Goal: Task Accomplishment & Management: Manage account settings

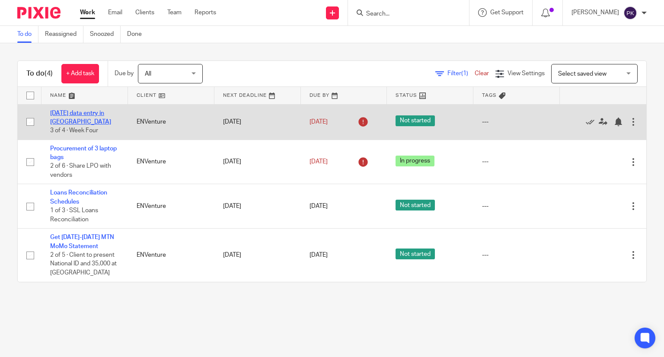
click at [97, 113] on link "[DATE] data entry in [GEOGRAPHIC_DATA]" at bounding box center [80, 117] width 61 height 15
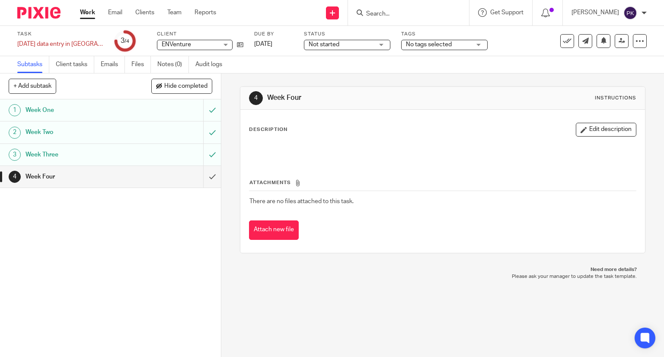
click at [95, 14] on link "Work" at bounding box center [87, 12] width 15 height 9
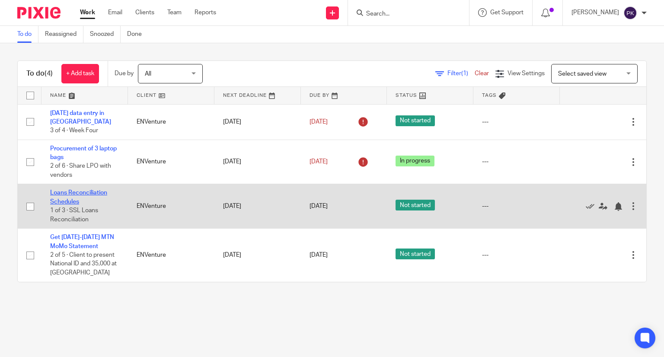
click at [78, 195] on link "Loans Reconciliation Schedules" at bounding box center [78, 197] width 57 height 15
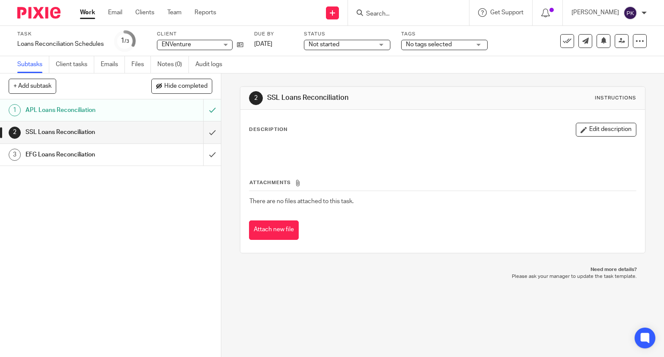
click at [89, 16] on link "Work" at bounding box center [87, 12] width 15 height 9
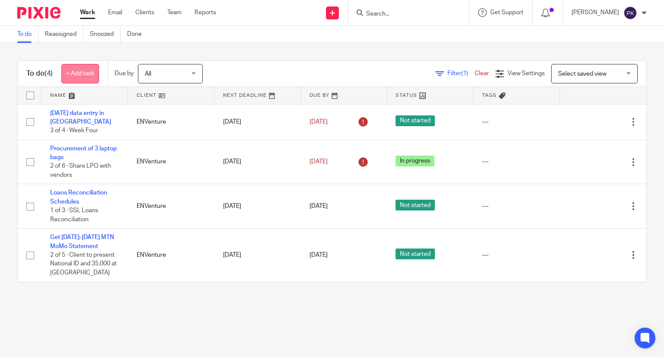
click at [70, 73] on link "+ Add task" at bounding box center [80, 73] width 38 height 19
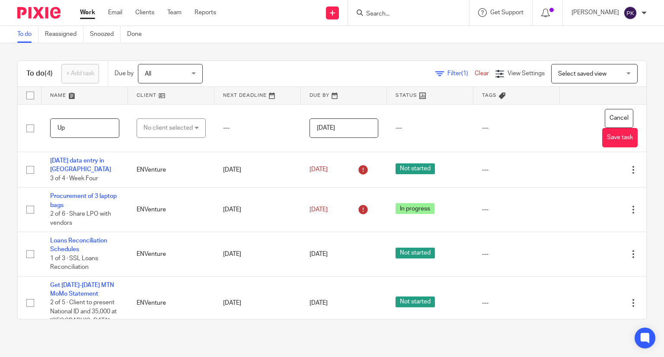
type input "U"
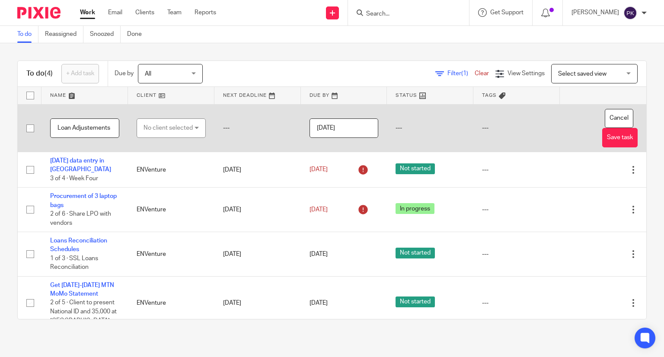
click at [89, 131] on input "Loan Adjustements" at bounding box center [84, 127] width 69 height 19
type input "Loan Adjustments"
click at [167, 128] on div "No client selected" at bounding box center [167, 128] width 49 height 18
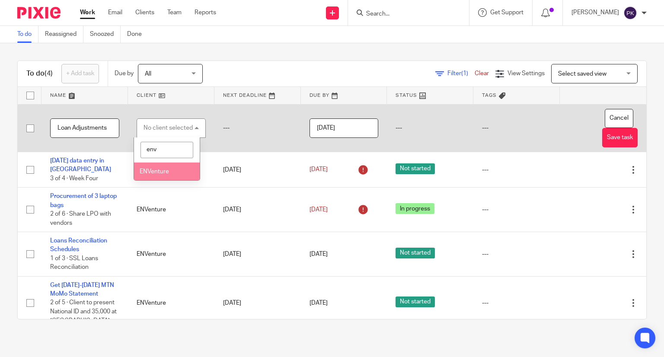
type input "env"
click at [163, 172] on span "ENVenture" at bounding box center [154, 172] width 29 height 6
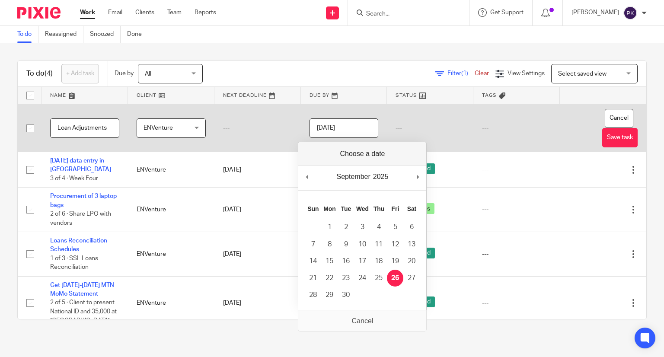
click at [328, 129] on input "2025-09-26" at bounding box center [343, 127] width 69 height 19
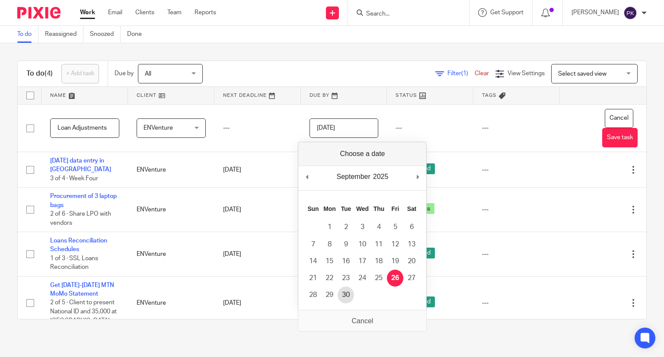
type input "2025-09-30"
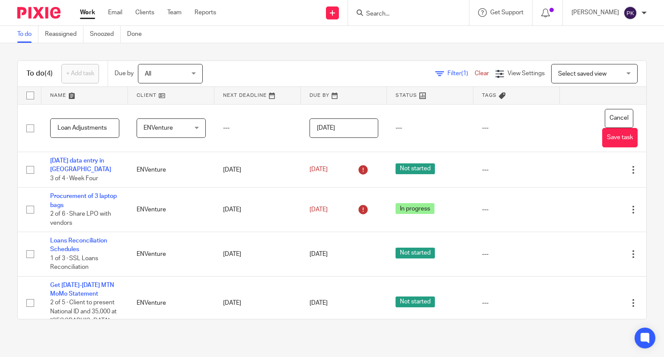
click at [269, 331] on div "To do (4) + Add task Due by All All Today Tomorrow This week Next week This mon…" at bounding box center [332, 189] width 664 height 293
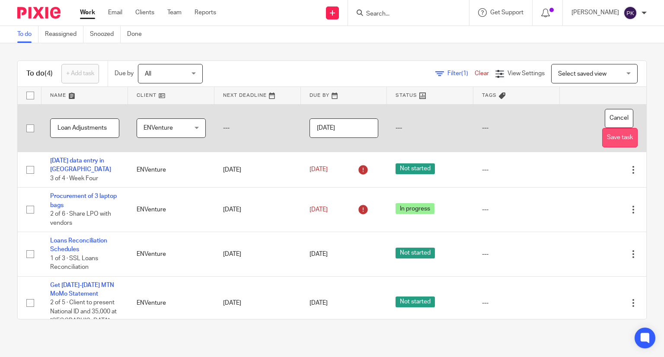
click at [602, 137] on button "Save task" at bounding box center [619, 137] width 35 height 19
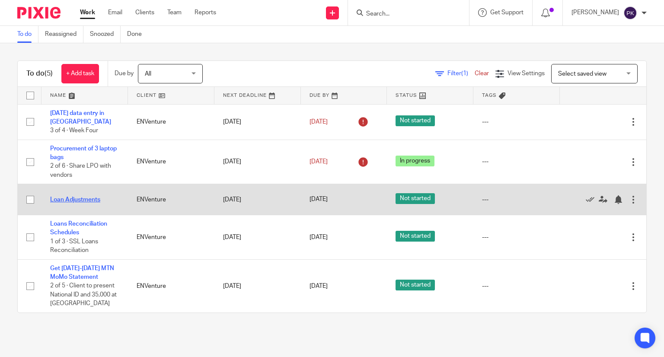
click at [88, 203] on link "Loan Adjustments" at bounding box center [75, 200] width 50 height 6
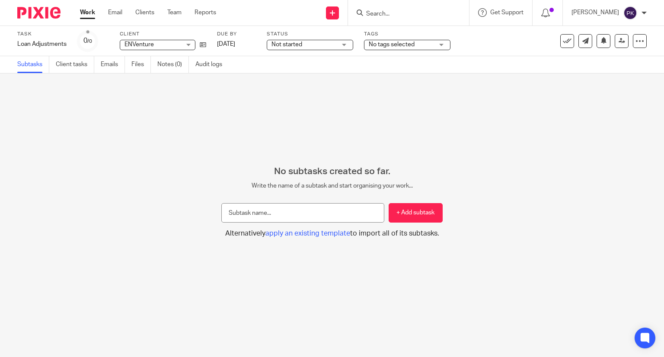
type input "S"
type input "APL adjustments"
click at [402, 215] on button "+ Add subtask" at bounding box center [416, 212] width 54 height 19
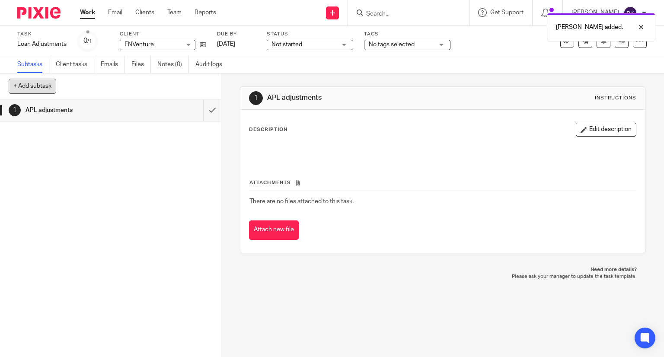
click at [17, 85] on button "+ Add subtask" at bounding box center [33, 86] width 48 height 15
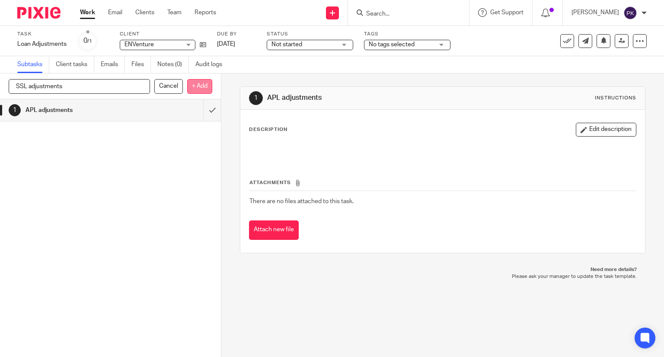
type input "SSL adjustments"
click at [200, 83] on p "+ Add" at bounding box center [199, 86] width 25 height 15
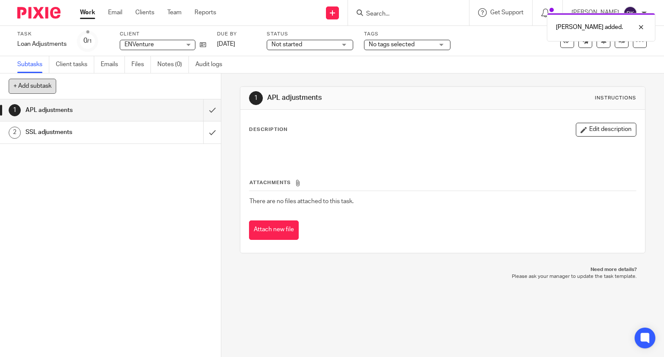
click at [49, 90] on button "+ Add subtask" at bounding box center [33, 86] width 48 height 15
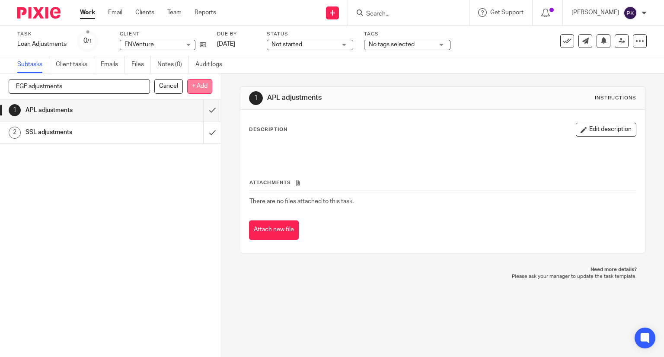
type input "EGF adjustments"
click at [199, 87] on p "+ Add" at bounding box center [199, 86] width 25 height 15
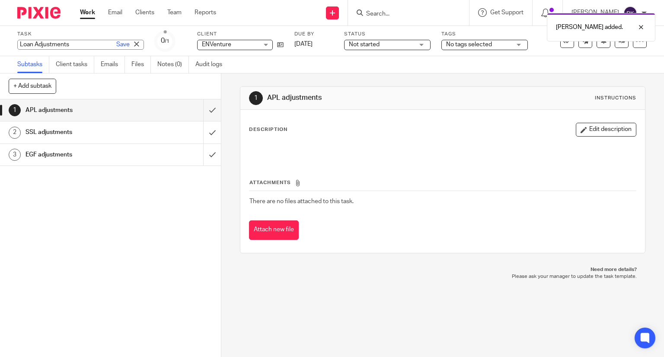
click at [51, 44] on div "Loan Adjustments Save Loan Adjustments" at bounding box center [80, 45] width 127 height 10
click at [34, 46] on input "Loan Adjustments" at bounding box center [80, 45] width 127 height 10
click at [73, 47] on input "Loan Adjustments" at bounding box center [80, 45] width 127 height 10
click at [34, 45] on input "Loan Adjustments" at bounding box center [80, 45] width 127 height 10
click at [91, 46] on input "Loan Account Adjustments" at bounding box center [80, 45] width 127 height 10
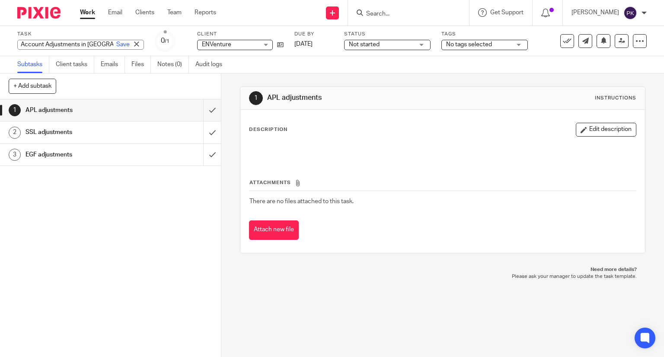
scroll to position [0, 18]
type input "Loan Account Adjustments in [GEOGRAPHIC_DATA]"
click at [116, 45] on link "Save" at bounding box center [122, 44] width 13 height 9
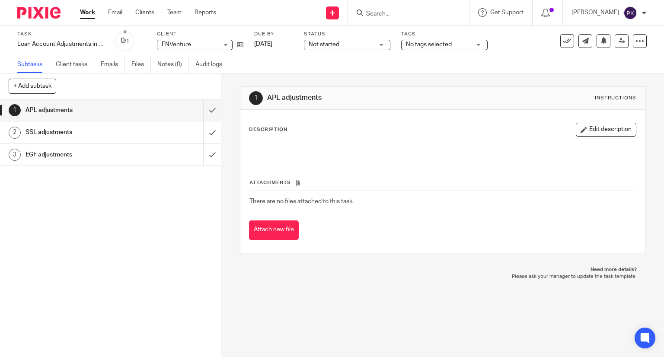
click at [109, 226] on div "1 APL adjustments 2 SSL adjustments 3 EGF adjustments" at bounding box center [110, 228] width 221 height 258
click at [116, 191] on div "1 APL adjustments 2 SSL adjustments 3 EGF adjustments" at bounding box center [110, 228] width 221 height 258
click at [96, 223] on div "1 APL adjustments 2 SSL adjustments 3 EGF adjustments" at bounding box center [110, 228] width 221 height 258
click at [91, 15] on link "Work" at bounding box center [87, 12] width 15 height 9
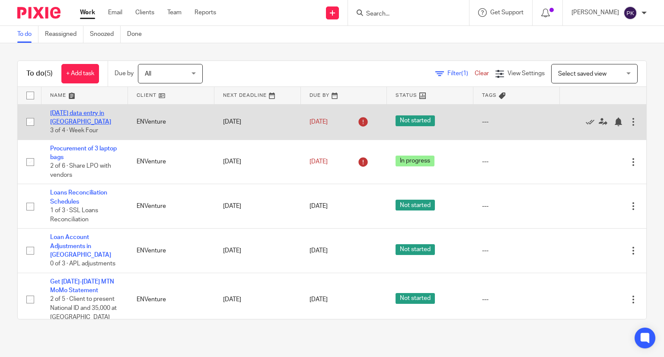
click at [76, 110] on link "[DATE] data entry in [GEOGRAPHIC_DATA]" at bounding box center [80, 117] width 61 height 15
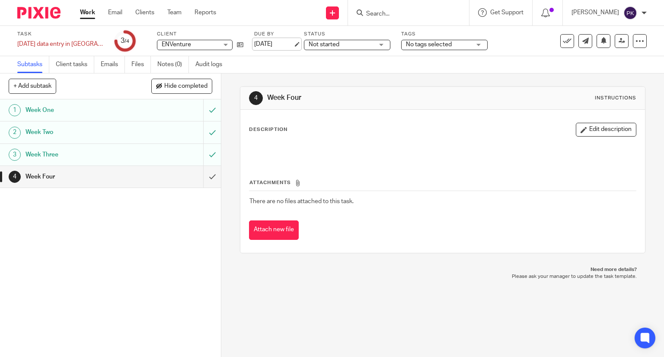
click at [282, 46] on link "[DATE]" at bounding box center [273, 44] width 39 height 9
click at [366, 47] on div "Not started Not started" at bounding box center [347, 45] width 86 height 10
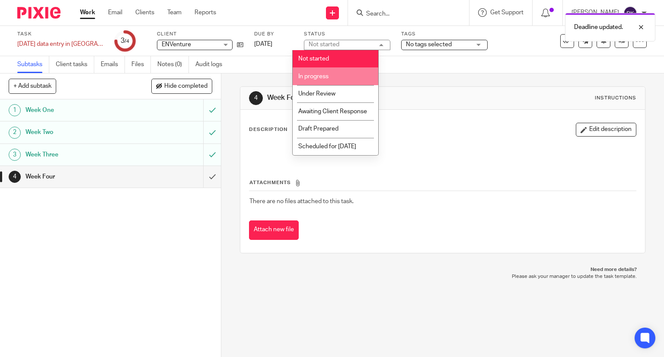
click at [338, 77] on li "In progress" at bounding box center [336, 76] width 86 height 18
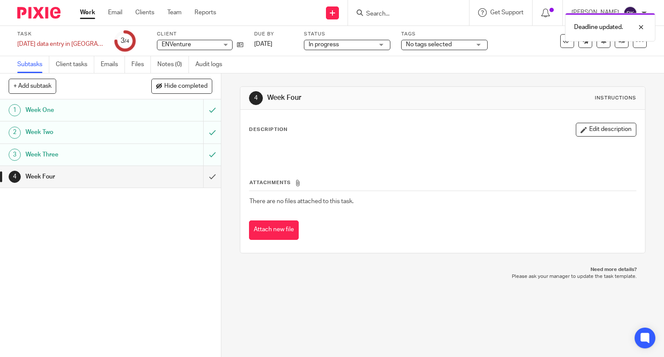
click at [92, 13] on link "Work" at bounding box center [87, 12] width 15 height 9
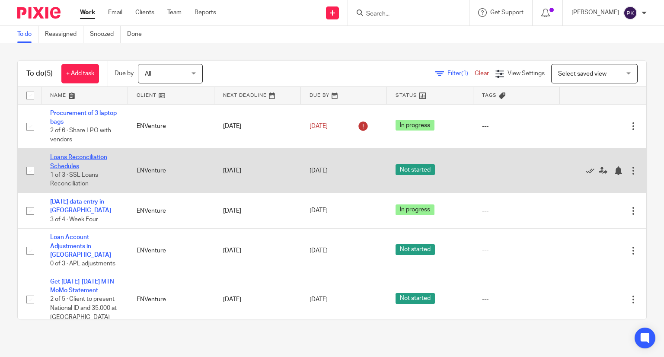
click at [81, 155] on link "Loans Reconciliation Schedules" at bounding box center [78, 161] width 57 height 15
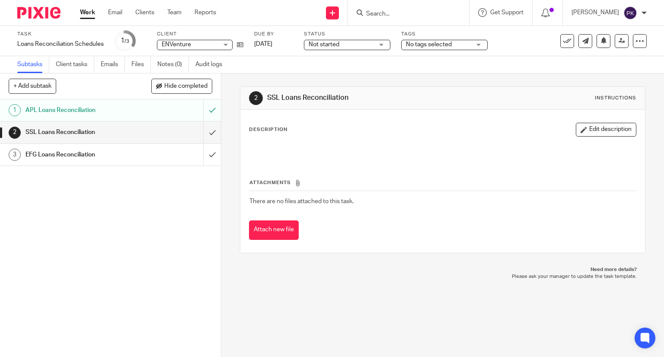
click at [335, 43] on span "Not started" at bounding box center [324, 44] width 31 height 6
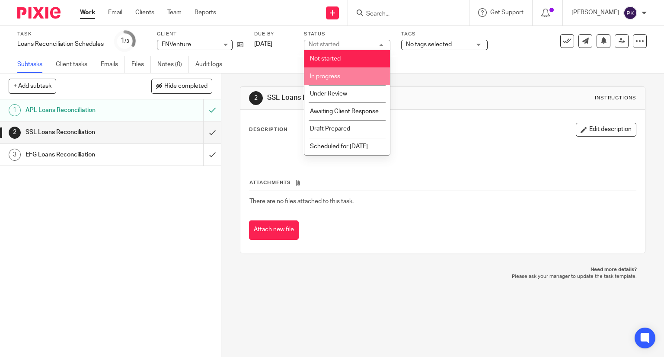
click at [348, 77] on li "In progress" at bounding box center [347, 76] width 86 height 18
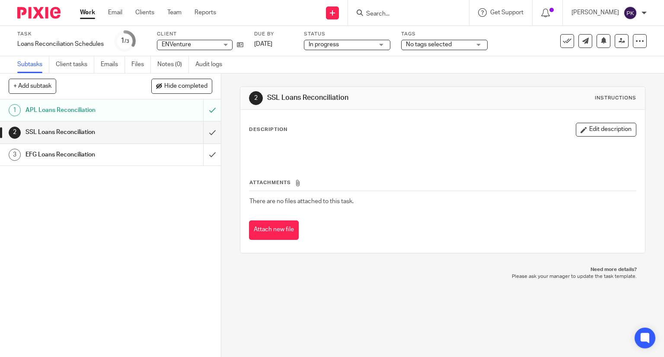
click at [92, 11] on link "Work" at bounding box center [87, 12] width 15 height 9
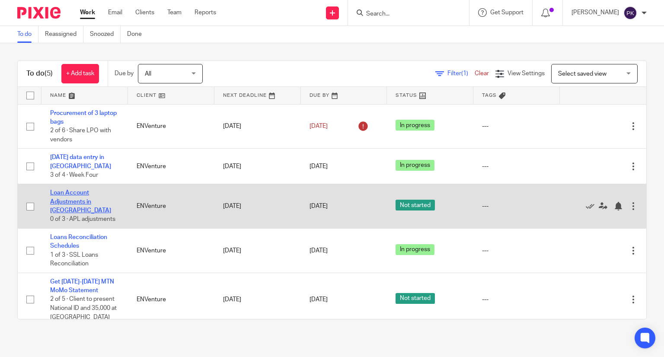
click at [78, 204] on link "Loan Account Adjustments in [GEOGRAPHIC_DATA]" at bounding box center [80, 202] width 61 height 24
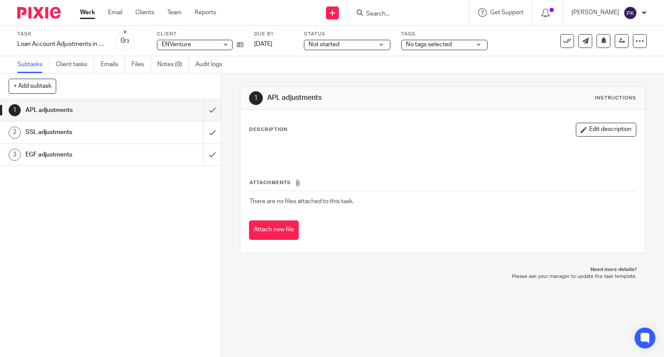
click at [318, 44] on span "Not started" at bounding box center [324, 44] width 31 height 6
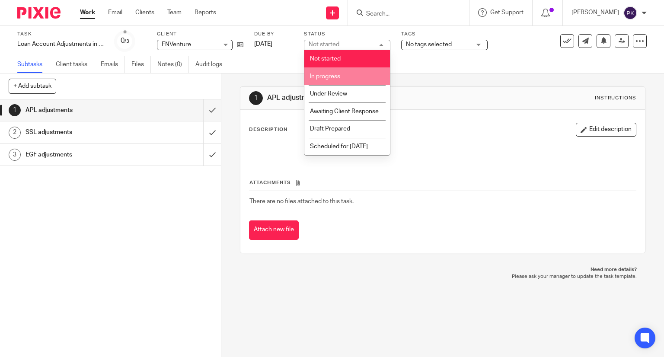
click at [349, 77] on li "In progress" at bounding box center [347, 76] width 86 height 18
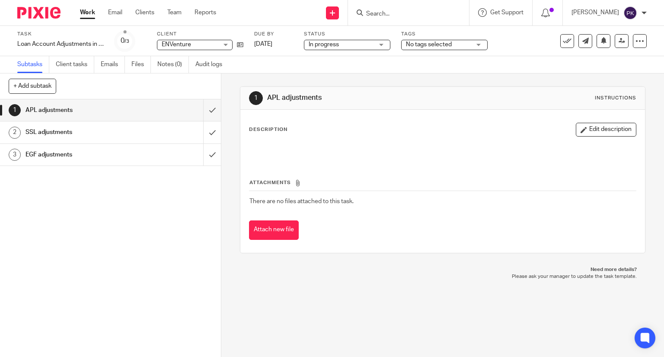
click at [90, 13] on link "Work" at bounding box center [87, 12] width 15 height 9
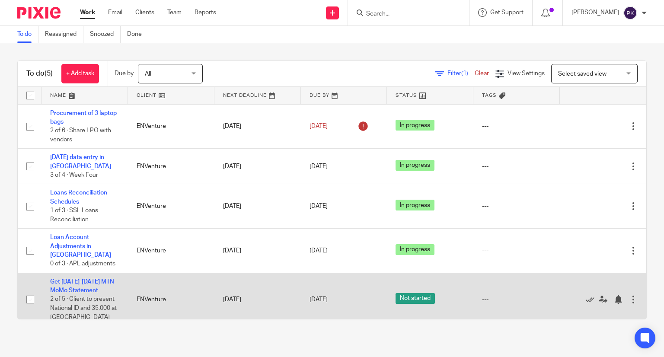
click at [89, 285] on td "Get [DATE]-[DATE] MTN MoMo Statement 2 of 5 · Client to present National ID and…" at bounding box center [84, 299] width 86 height 53
click at [77, 278] on td "Get [DATE]-[DATE] MTN MoMo Statement 2 of 5 · Client to present National ID and…" at bounding box center [84, 299] width 86 height 53
click at [83, 279] on link "Get [DATE]-[DATE] MTN MoMo Statement" at bounding box center [82, 286] width 64 height 15
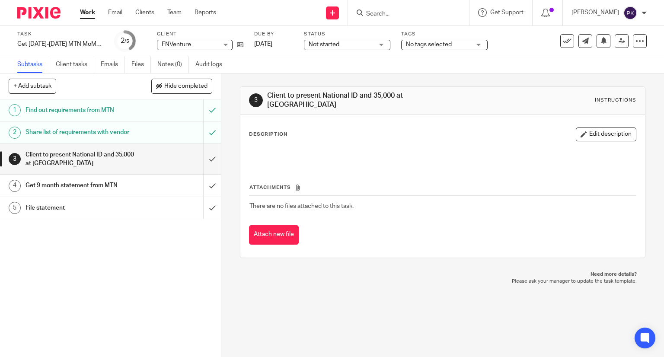
click at [356, 45] on span "Not started" at bounding box center [341, 44] width 65 height 9
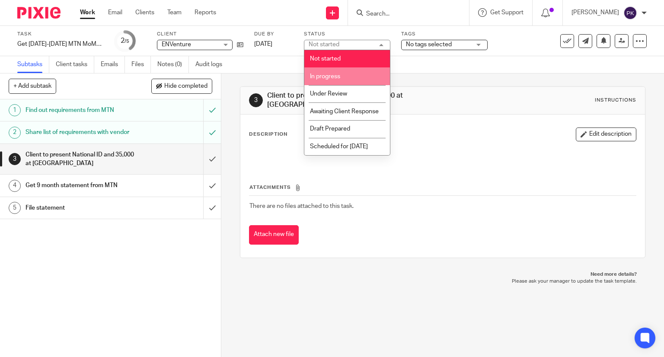
click at [346, 76] on li "In progress" at bounding box center [347, 76] width 86 height 18
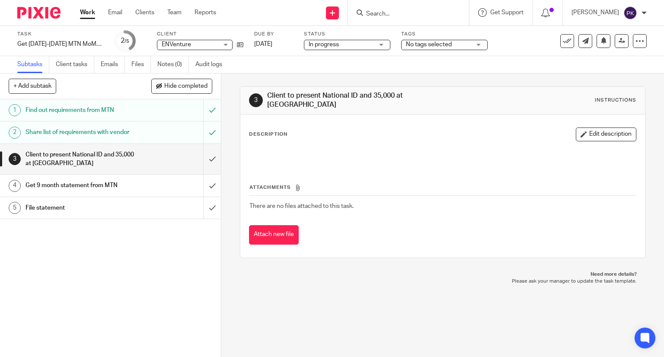
click at [90, 13] on link "Work" at bounding box center [87, 12] width 15 height 9
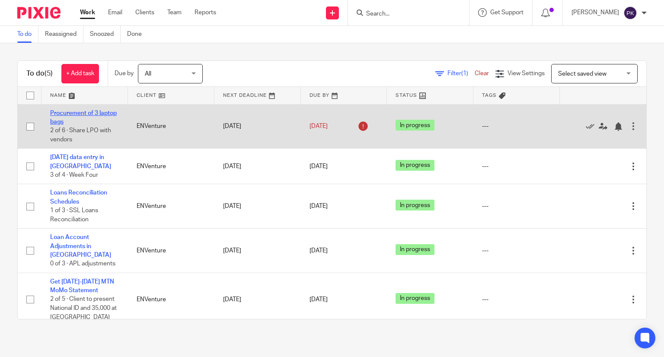
click at [88, 115] on link "Procurement of 3 laptop bags" at bounding box center [83, 117] width 67 height 15
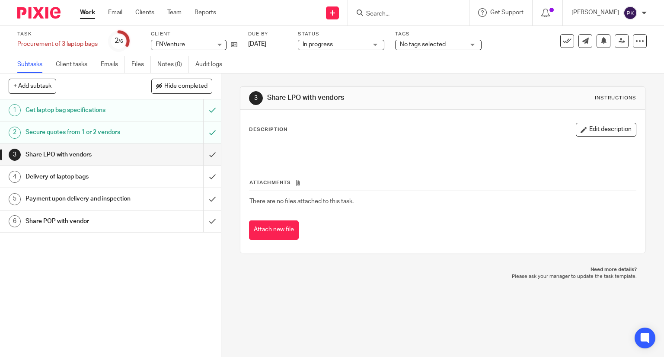
click at [360, 48] on span "In progress" at bounding box center [335, 44] width 65 height 9
click at [84, 227] on h1 "Share POP with vendor" at bounding box center [81, 221] width 113 height 13
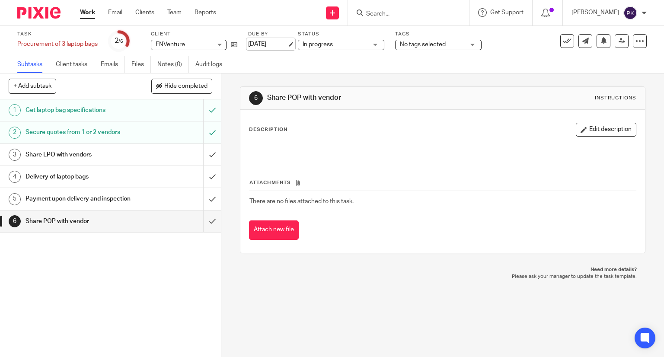
click at [266, 45] on link "[DATE]" at bounding box center [267, 44] width 39 height 9
click at [271, 44] on link "[DATE]" at bounding box center [267, 44] width 39 height 9
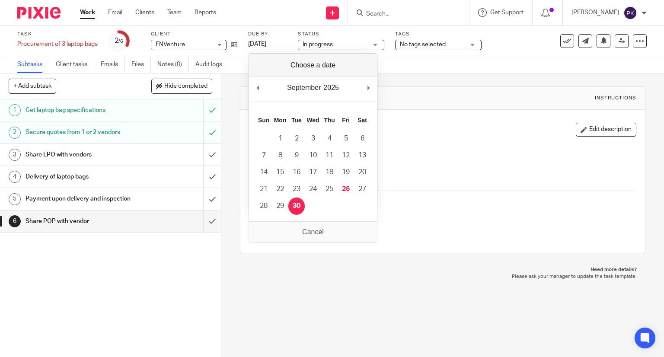
click at [158, 285] on div "1 Get laptop bag specifications 2 Secure quotes from 1 or 2 vendors 3 Share LPO…" at bounding box center [110, 228] width 221 height 258
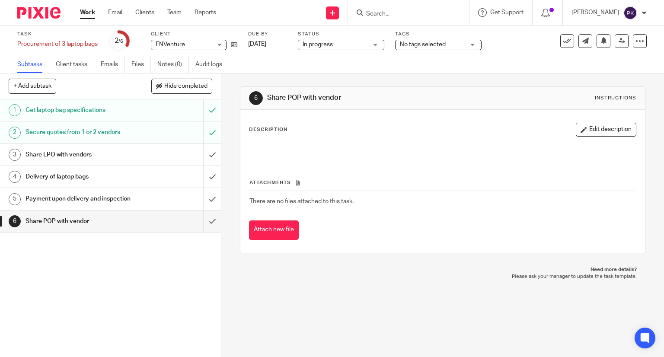
click at [158, 279] on div "1 Get laptop bag specifications 2 Secure quotes from 1 or 2 vendors 3 Share LPO…" at bounding box center [110, 228] width 221 height 258
click at [102, 265] on div "1 Get laptop bag specifications 2 Secure quotes from 1 or 2 vendors 3 Share LPO…" at bounding box center [110, 228] width 221 height 258
